Goal: Check status: Check status

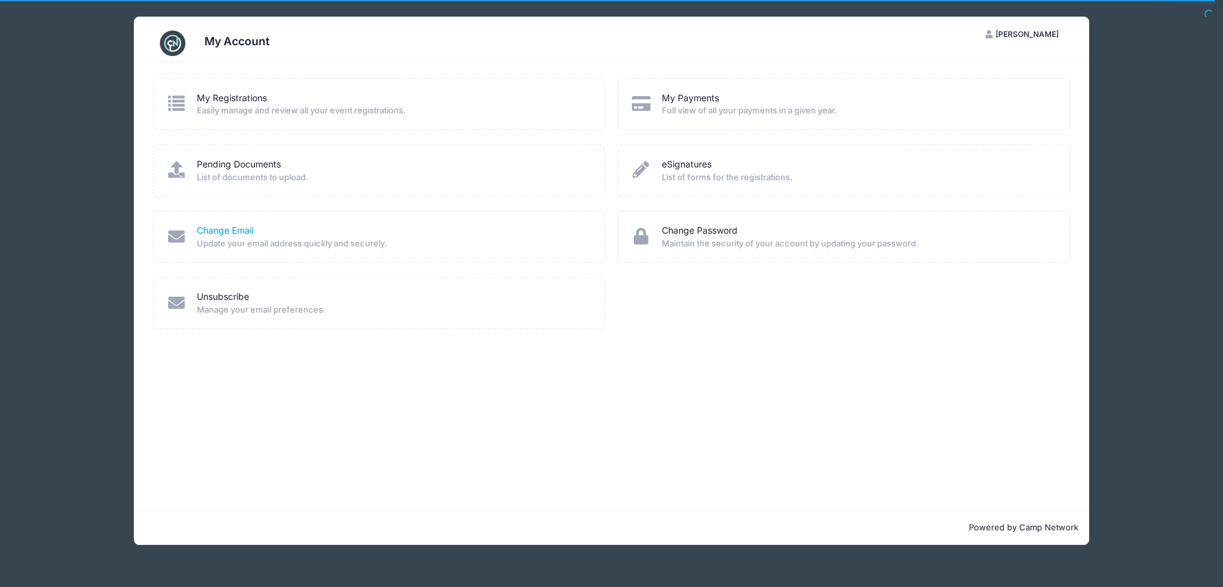
click at [232, 228] on link "Change Email" at bounding box center [225, 230] width 57 height 13
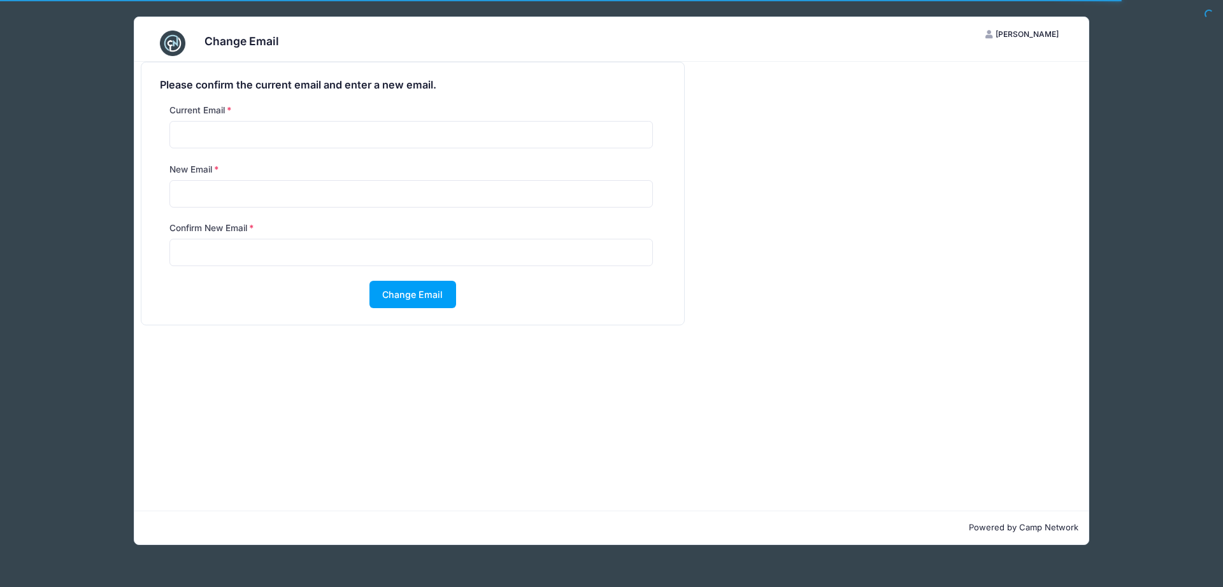
drag, startPoint x: 45, startPoint y: 117, endPoint x: 43, endPoint y: 107, distance: 10.3
click at [45, 117] on div "Change Email BS Brad Sewich My Account Logout Please confirm the current email …" at bounding box center [611, 281] width 1147 height 562
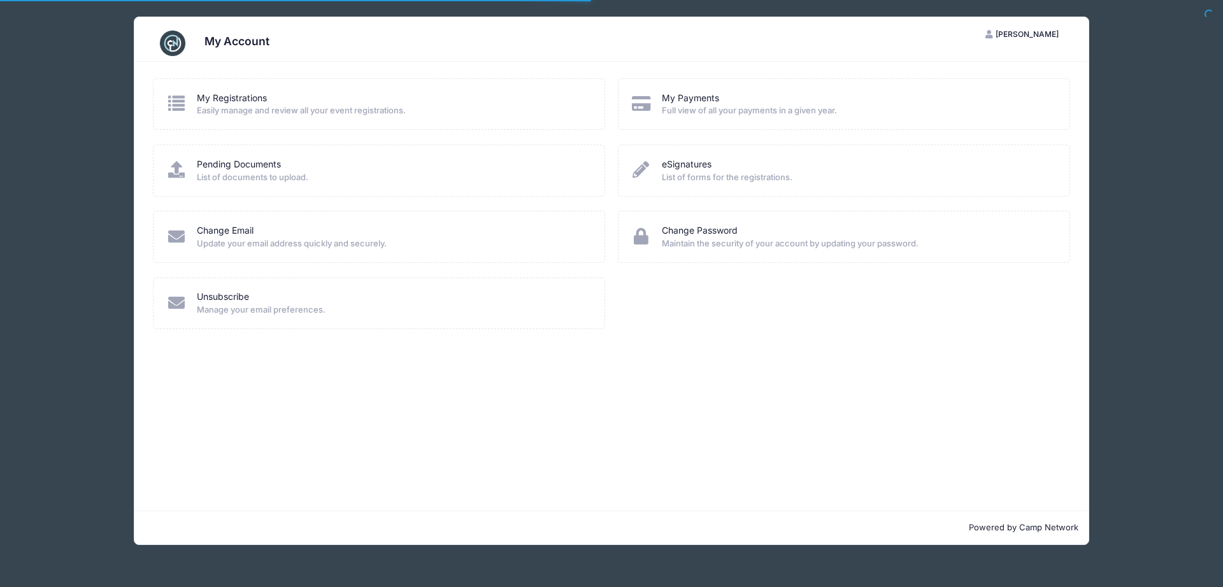
click at [115, 249] on div "My Account BS Brad Sewich My Account Logout My Registrations Easily manage and …" at bounding box center [611, 281] width 1147 height 562
click at [175, 41] on img at bounding box center [172, 43] width 25 height 25
click at [224, 99] on link "My Registrations" at bounding box center [232, 98] width 70 height 13
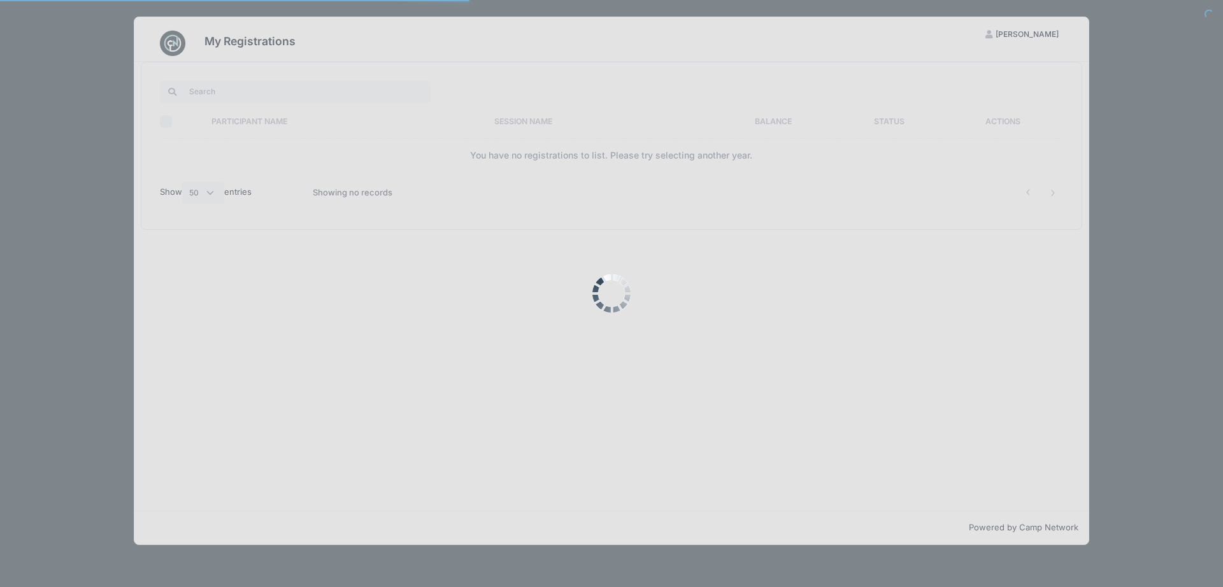
select select "50"
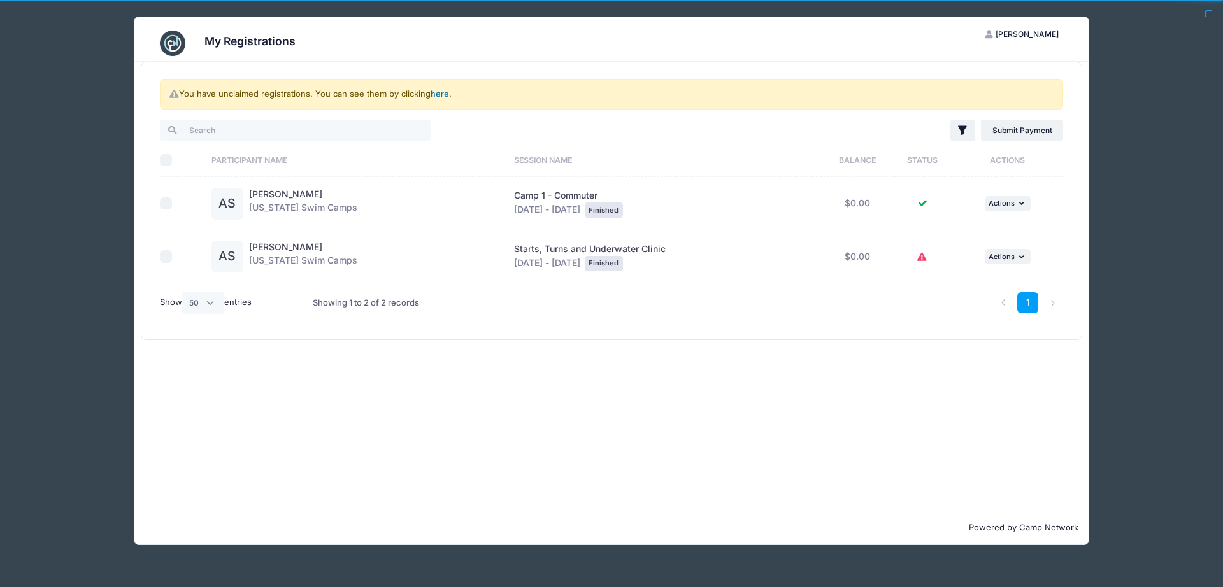
click at [440, 94] on link "here" at bounding box center [440, 94] width 18 height 10
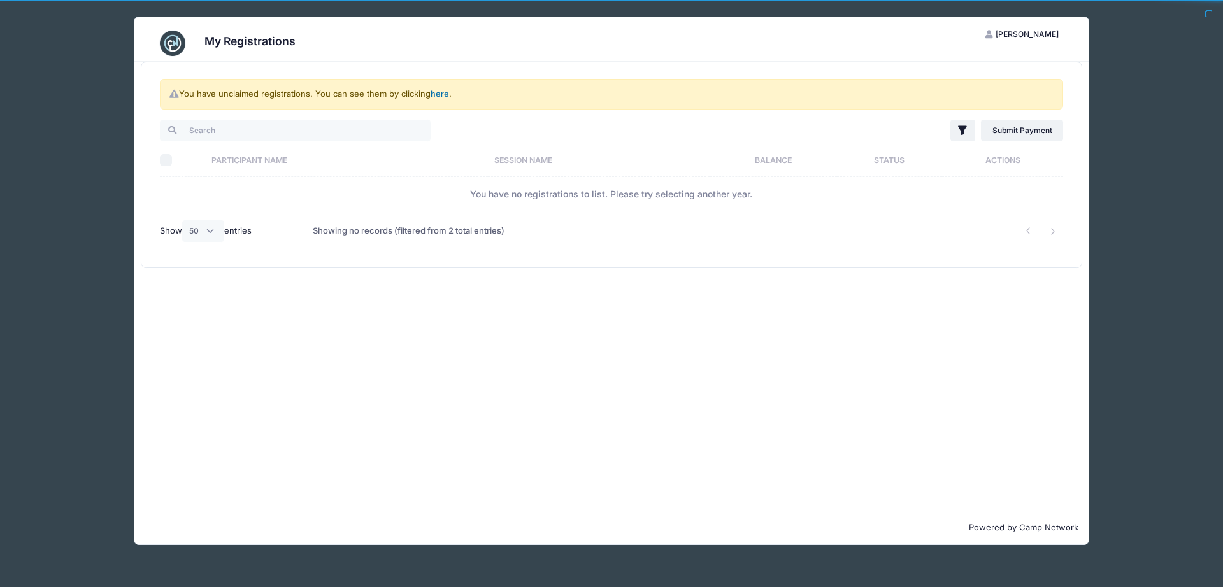
click at [440, 94] on link "here" at bounding box center [440, 94] width 18 height 10
click at [444, 97] on link "here" at bounding box center [440, 94] width 18 height 10
click at [559, 311] on div "You have unclaimed registrations. You can see them by clicking here . Filter Fi…" at bounding box center [611, 286] width 954 height 449
click at [1055, 233] on li at bounding box center [1052, 231] width 21 height 21
click at [957, 134] on icon "button" at bounding box center [962, 130] width 13 height 13
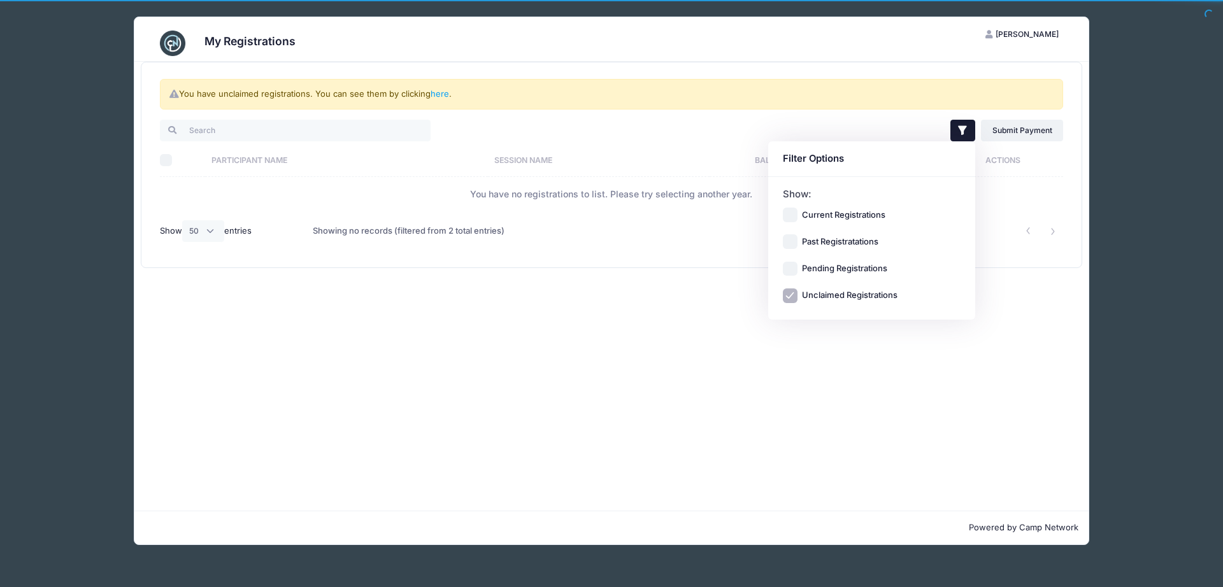
click at [795, 241] on input "Past Registratations" at bounding box center [790, 242] width 15 height 15
checkbox input "true"
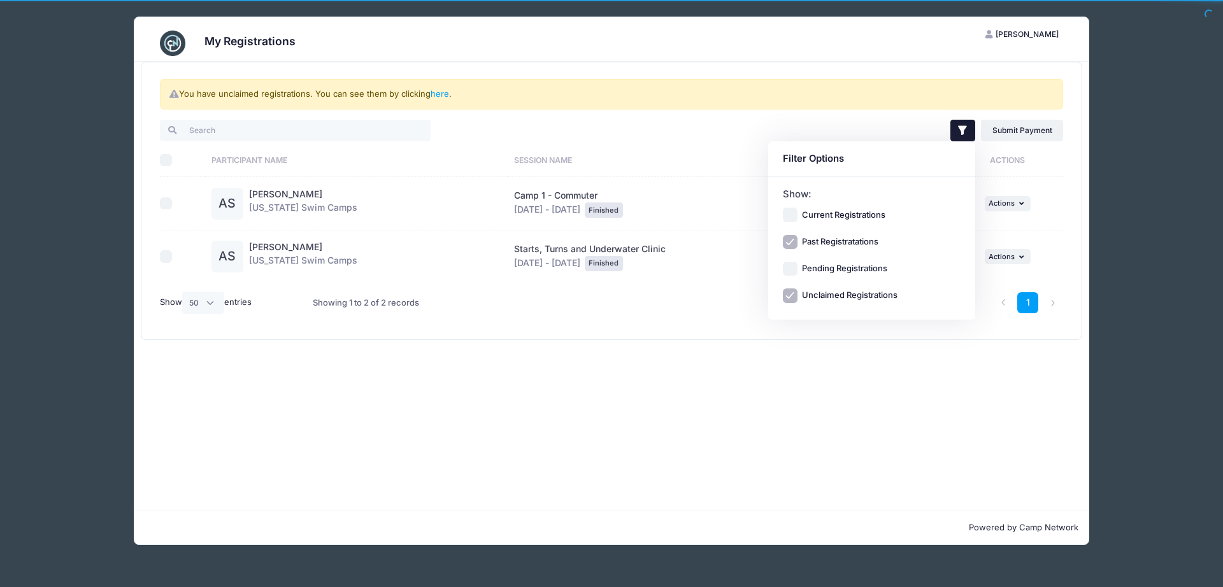
click at [732, 403] on div "You have unclaimed registrations. You can see them by clicking here . Filter Fi…" at bounding box center [611, 286] width 954 height 449
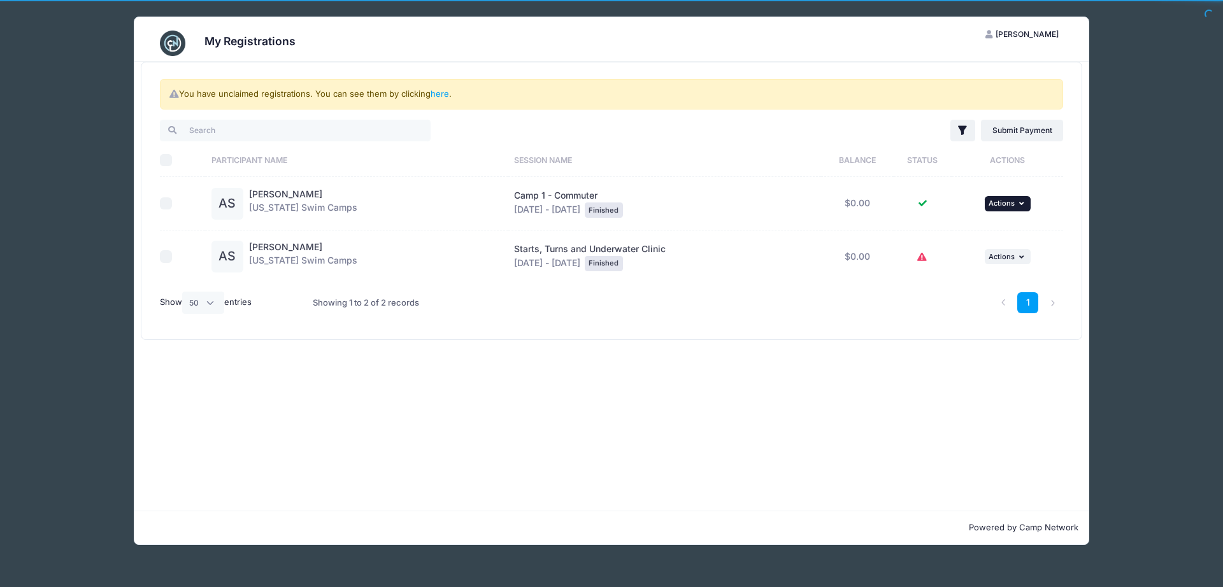
click at [1023, 205] on icon "button" at bounding box center [1023, 203] width 8 height 7
click at [953, 230] on link "View Registration" at bounding box center [966, 232] width 115 height 24
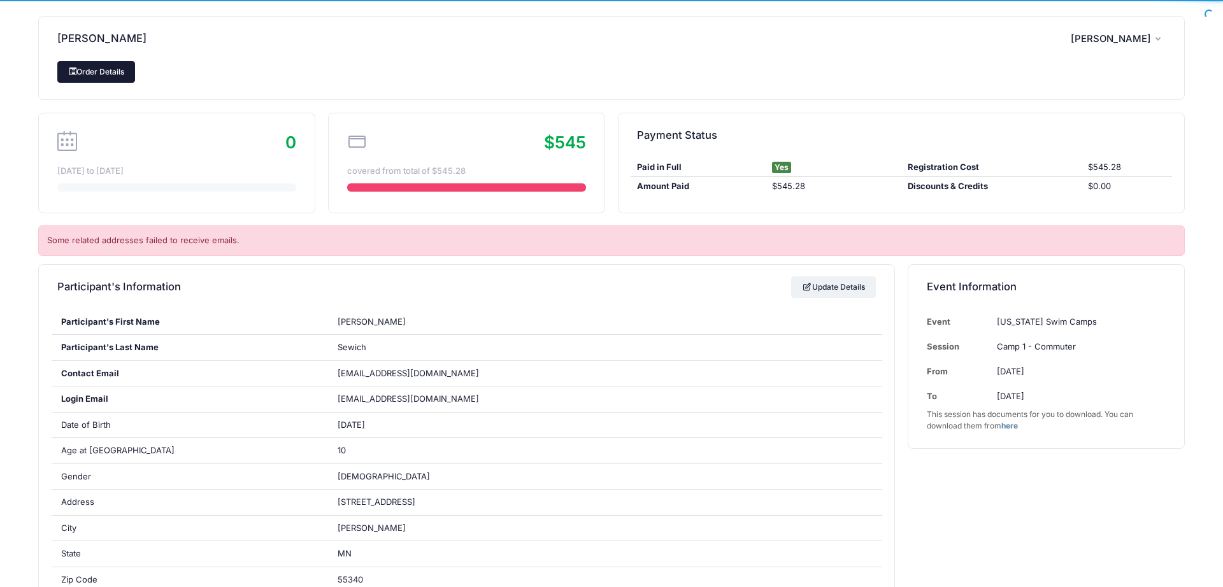
click at [126, 80] on link "Order Details" at bounding box center [96, 72] width 78 height 22
